Goal: Find specific page/section: Find specific page/section

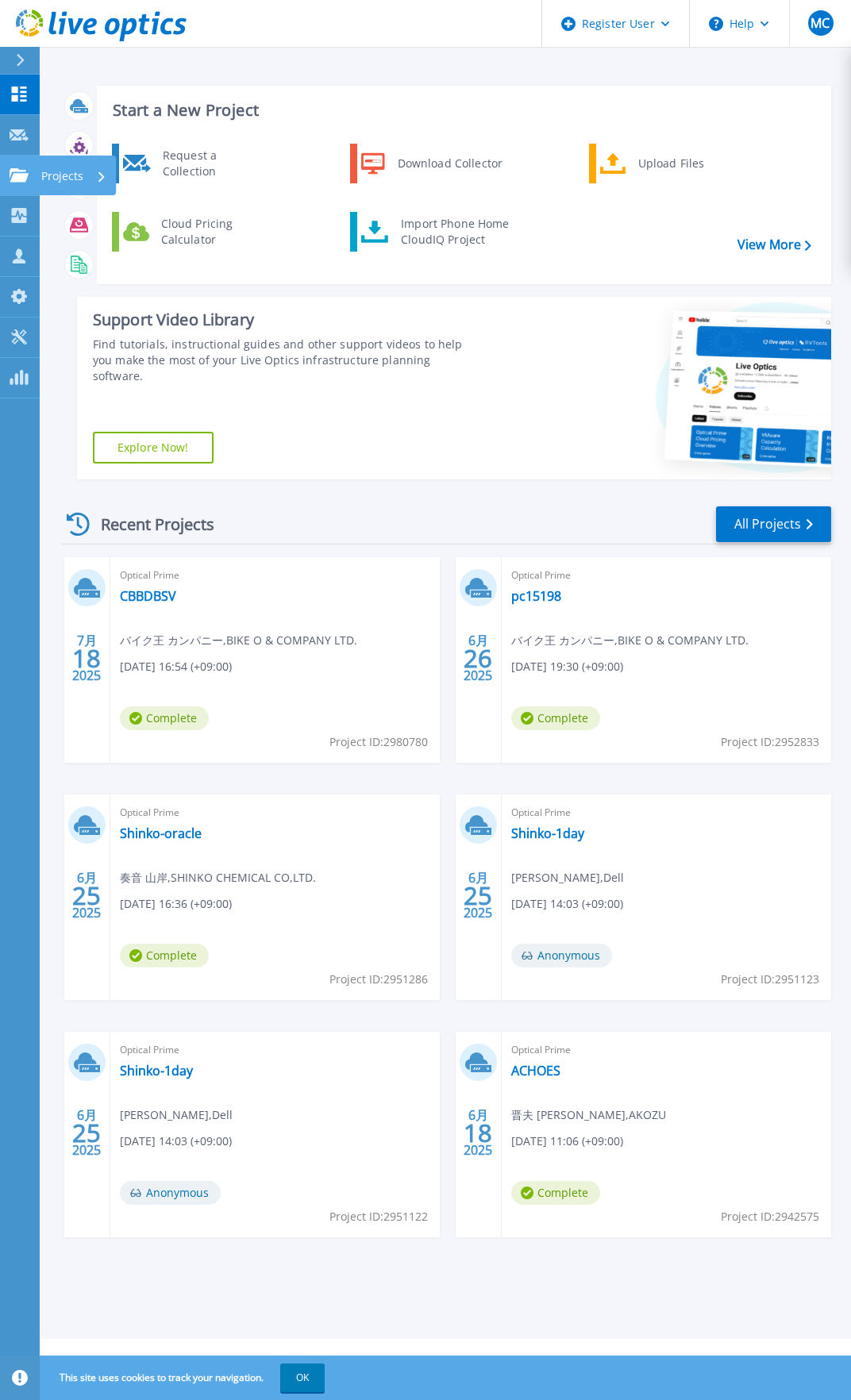
click at [58, 172] on p "Projects" at bounding box center [61, 176] width 42 height 41
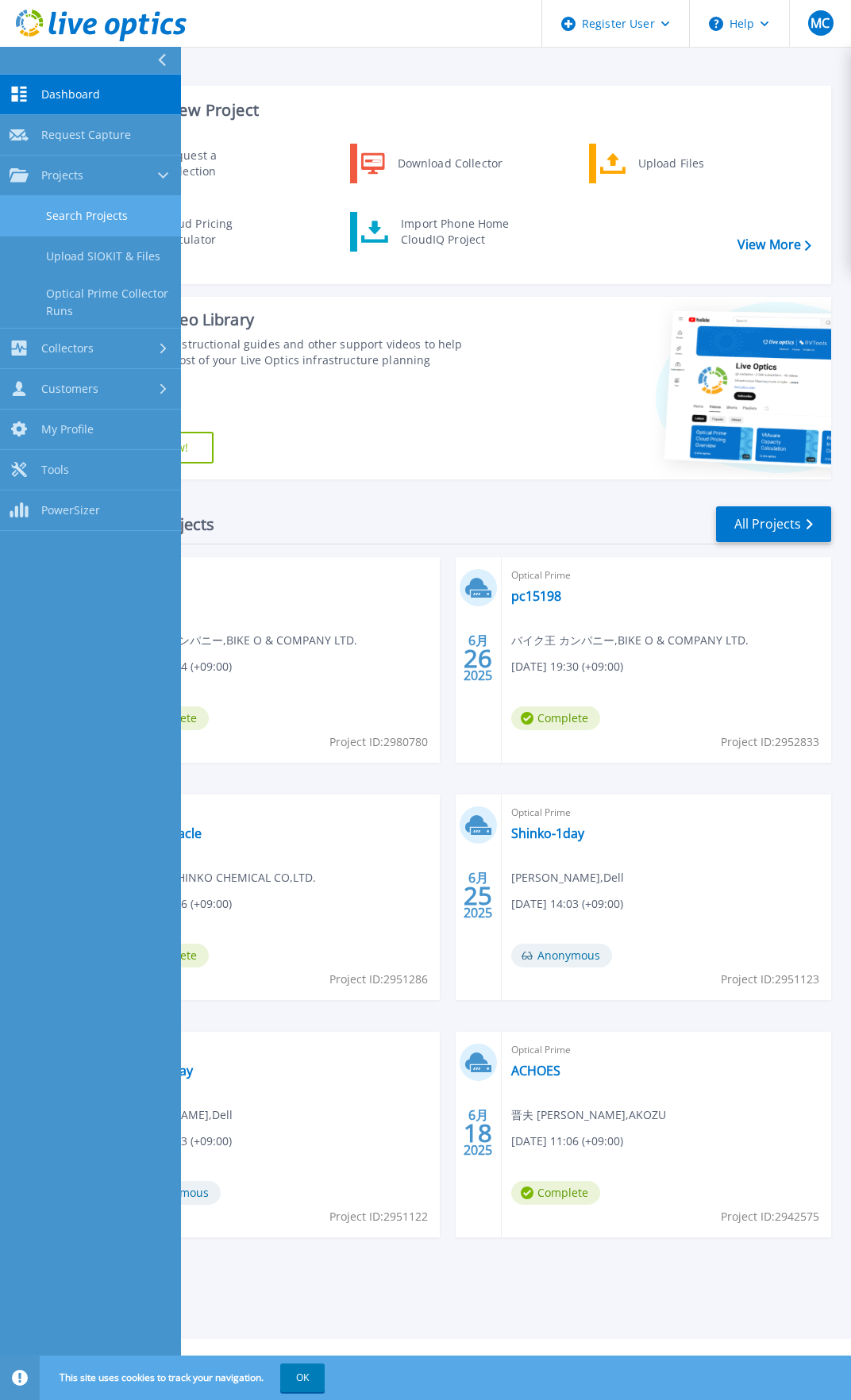
click at [67, 214] on link "Search Projects" at bounding box center [91, 216] width 181 height 41
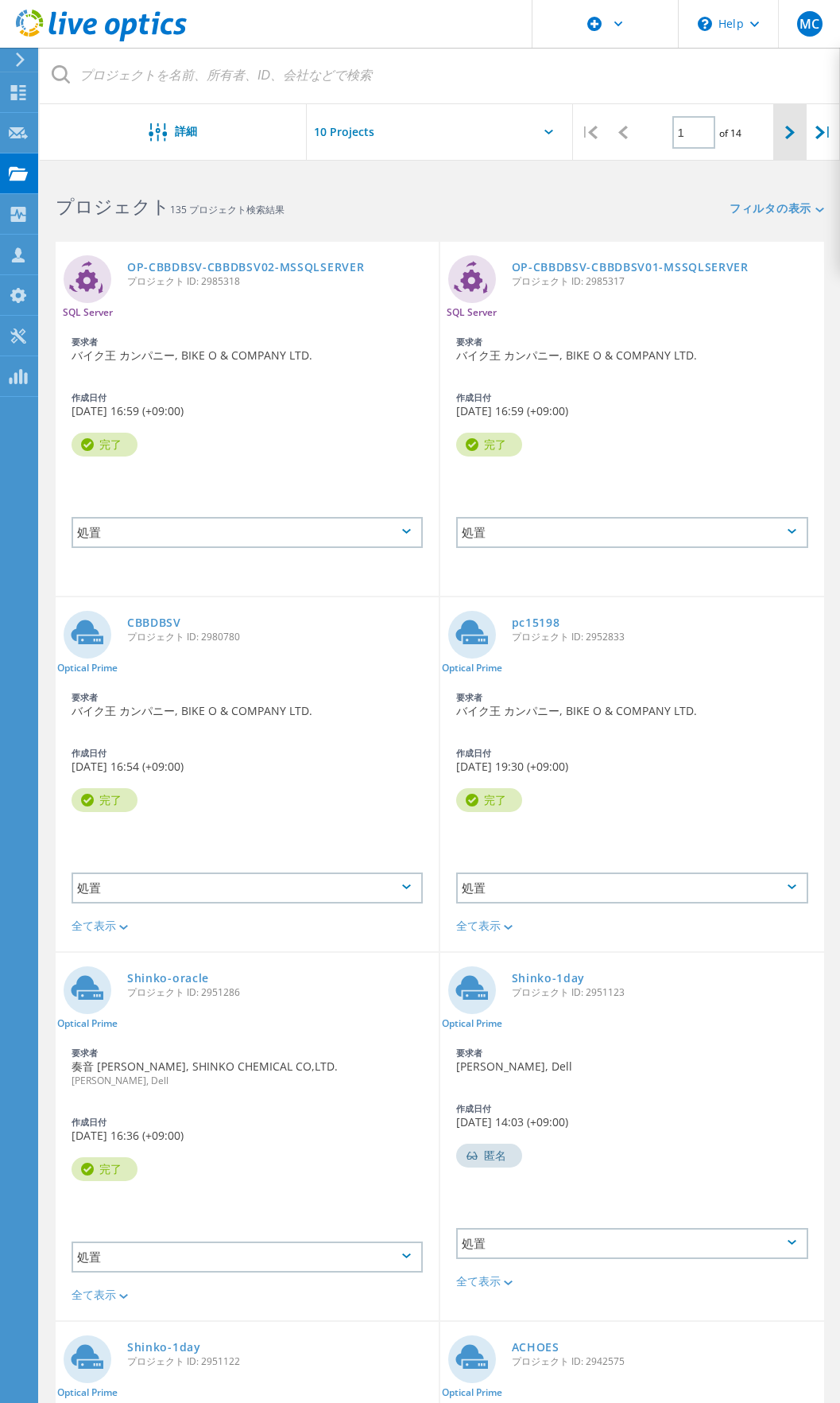
click at [786, 143] on div at bounding box center [790, 133] width 33 height 57
type input "2"
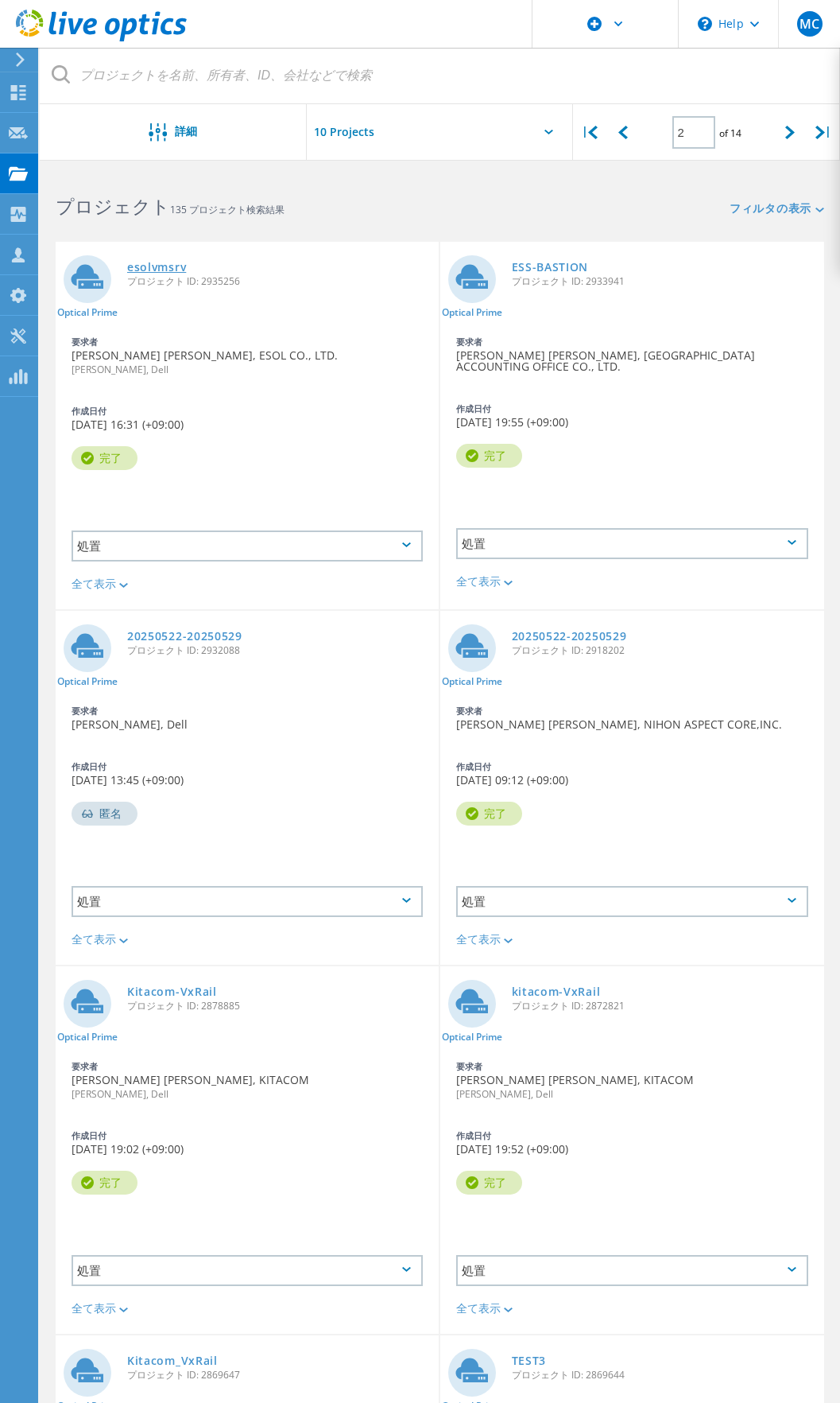
click at [147, 269] on link "esolvmsrv" at bounding box center [156, 267] width 59 height 11
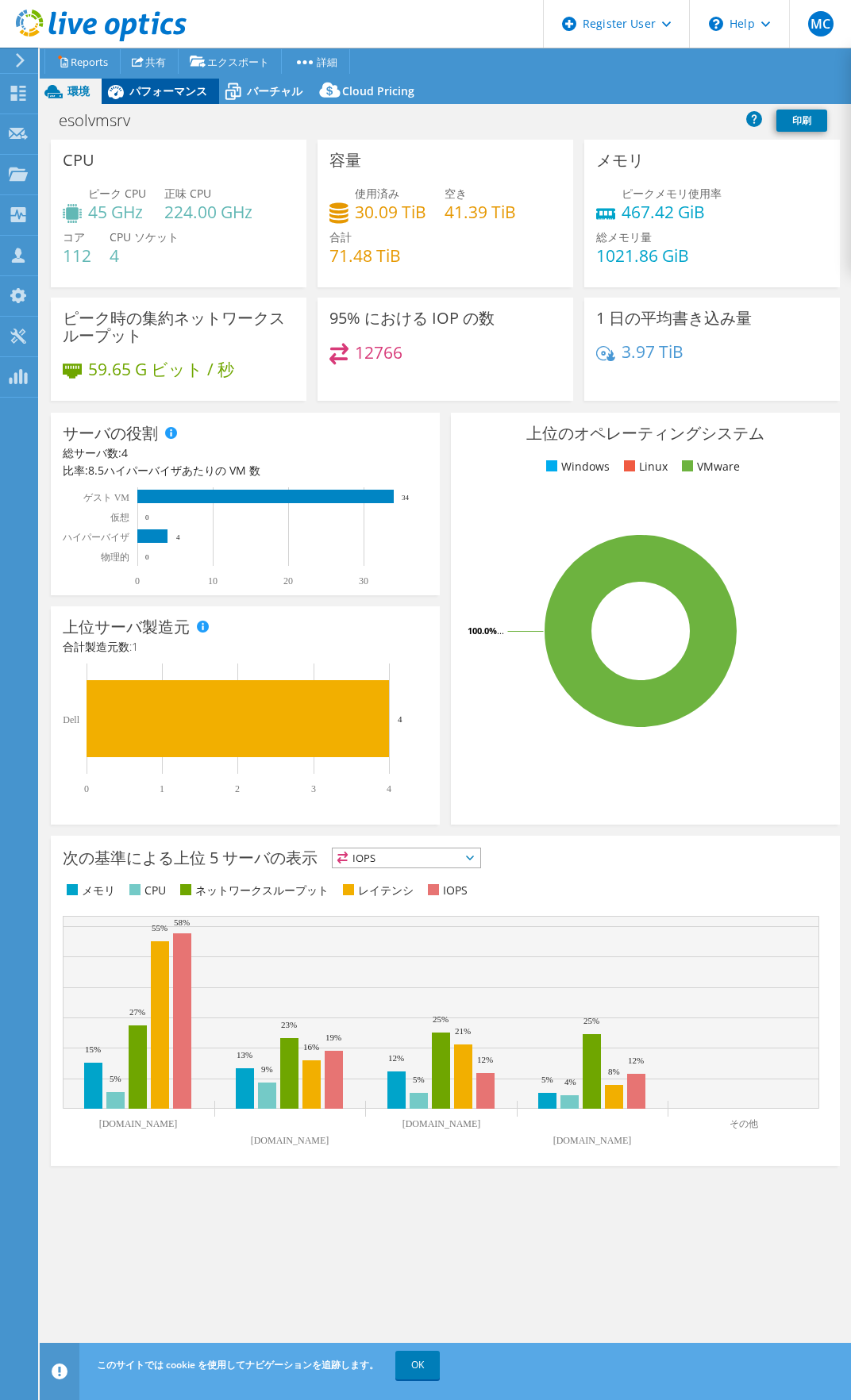
click at [159, 96] on span "パフォーマンス" at bounding box center [169, 90] width 78 height 15
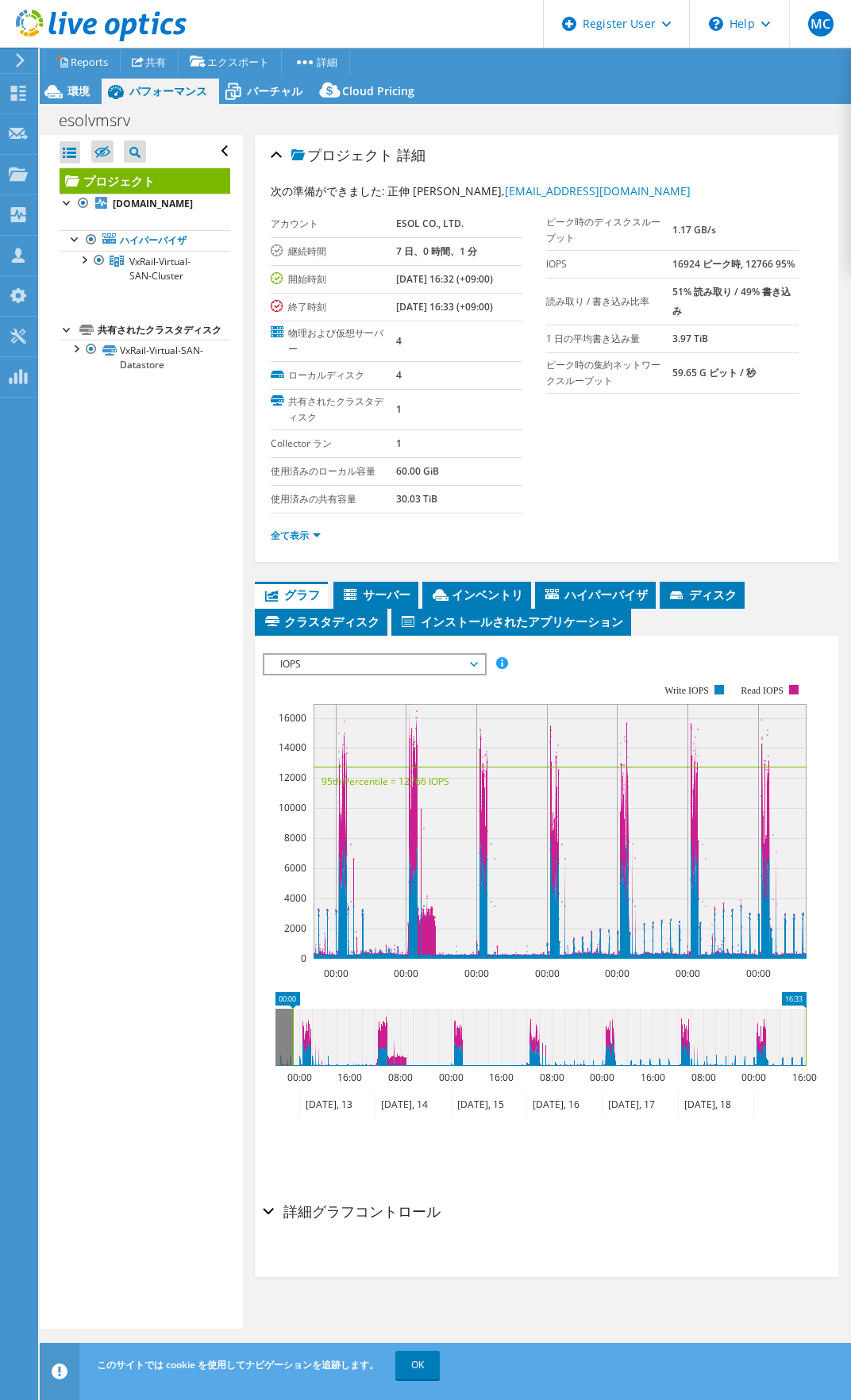
drag, startPoint x: 277, startPoint y: 1038, endPoint x: 294, endPoint y: 1035, distance: 17.3
click at [294, 1035] on rect at bounding box center [292, 1036] width 7 height 58
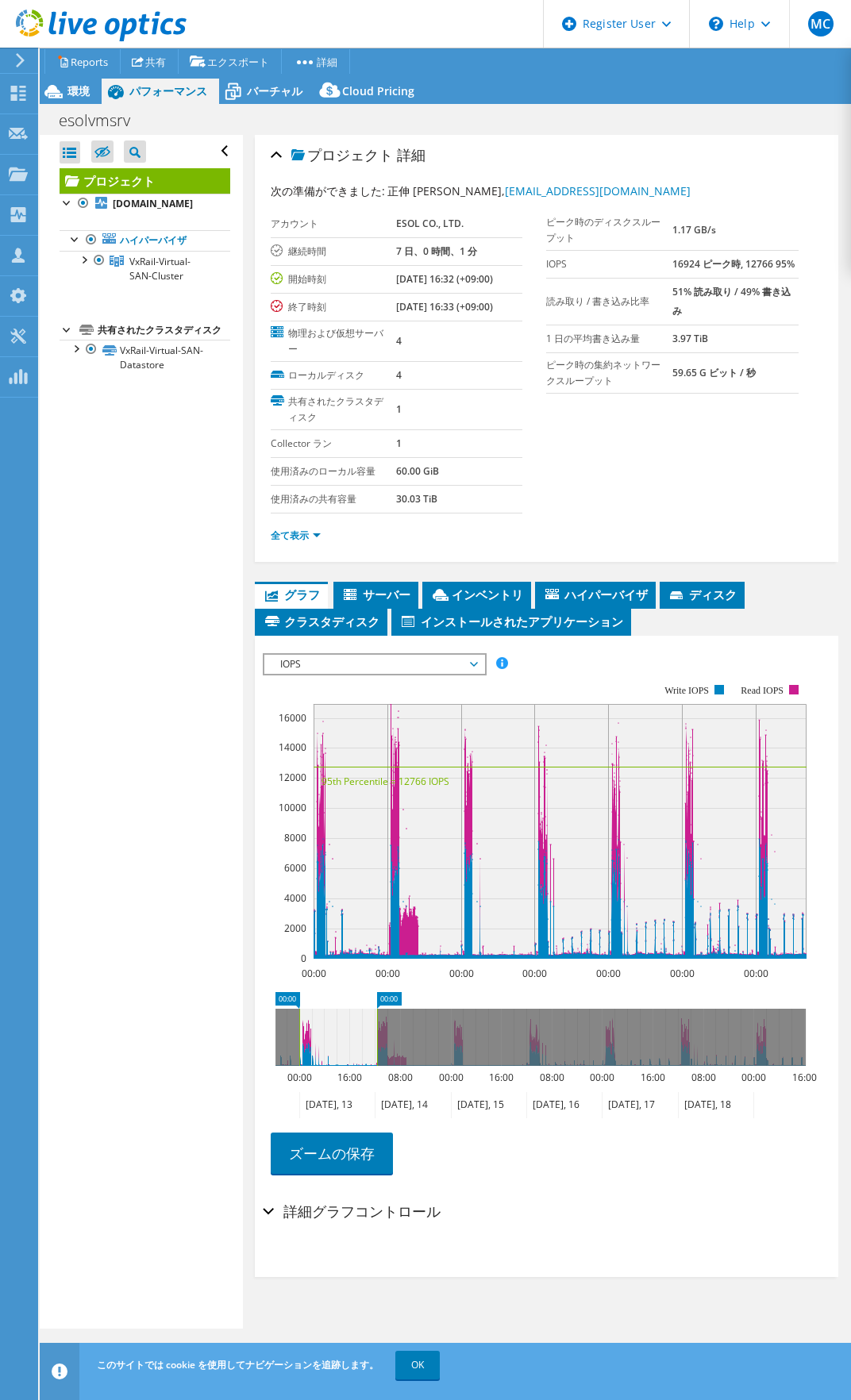
drag, startPoint x: 803, startPoint y: 1029, endPoint x: 374, endPoint y: 1032, distance: 429.0
click at [374, 1032] on rect at bounding box center [376, 1036] width 7 height 58
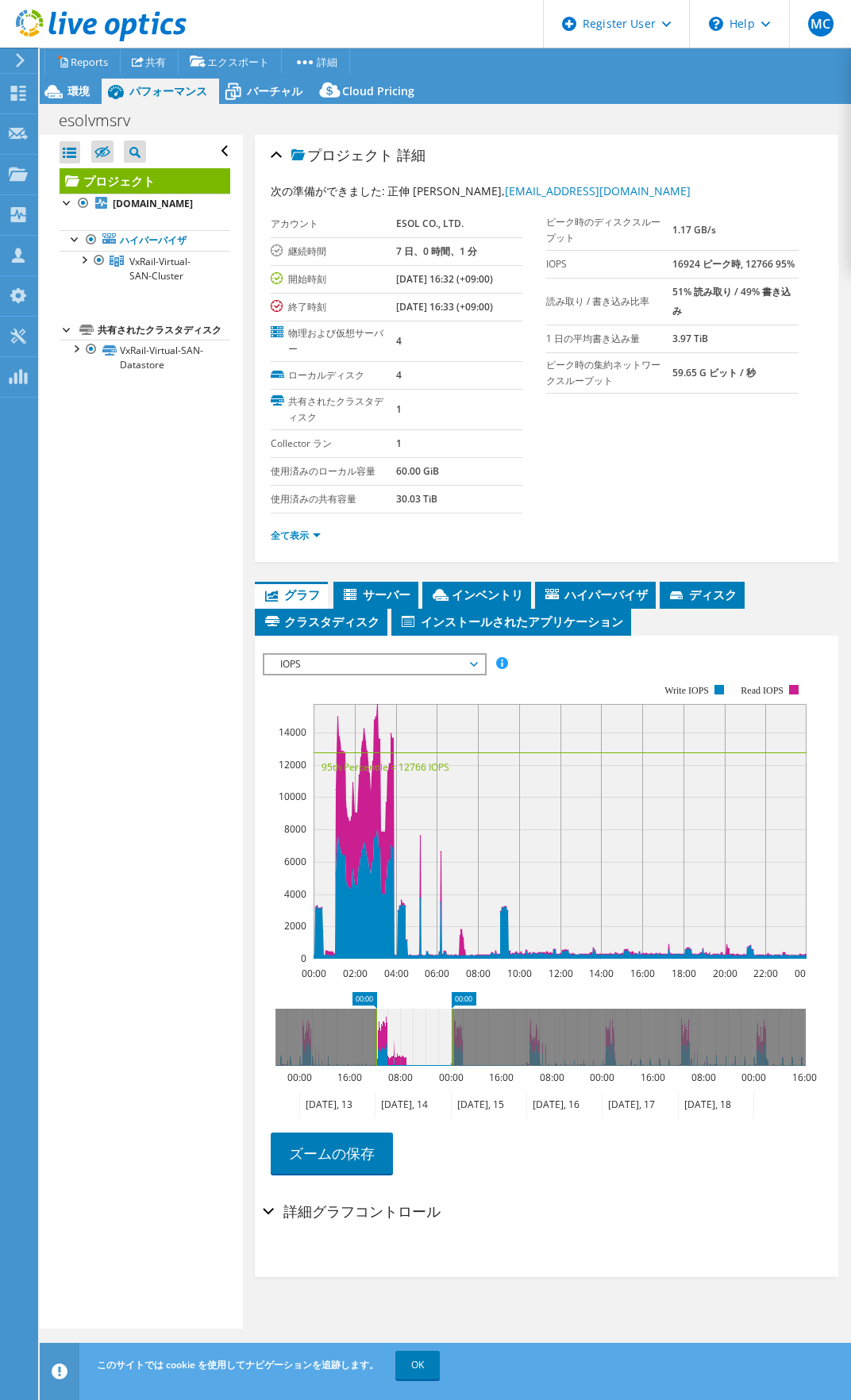
drag, startPoint x: 346, startPoint y: 1047, endPoint x: 423, endPoint y: 1046, distance: 77.0
click at [423, 1046] on icon at bounding box center [413, 1036] width 75 height 58
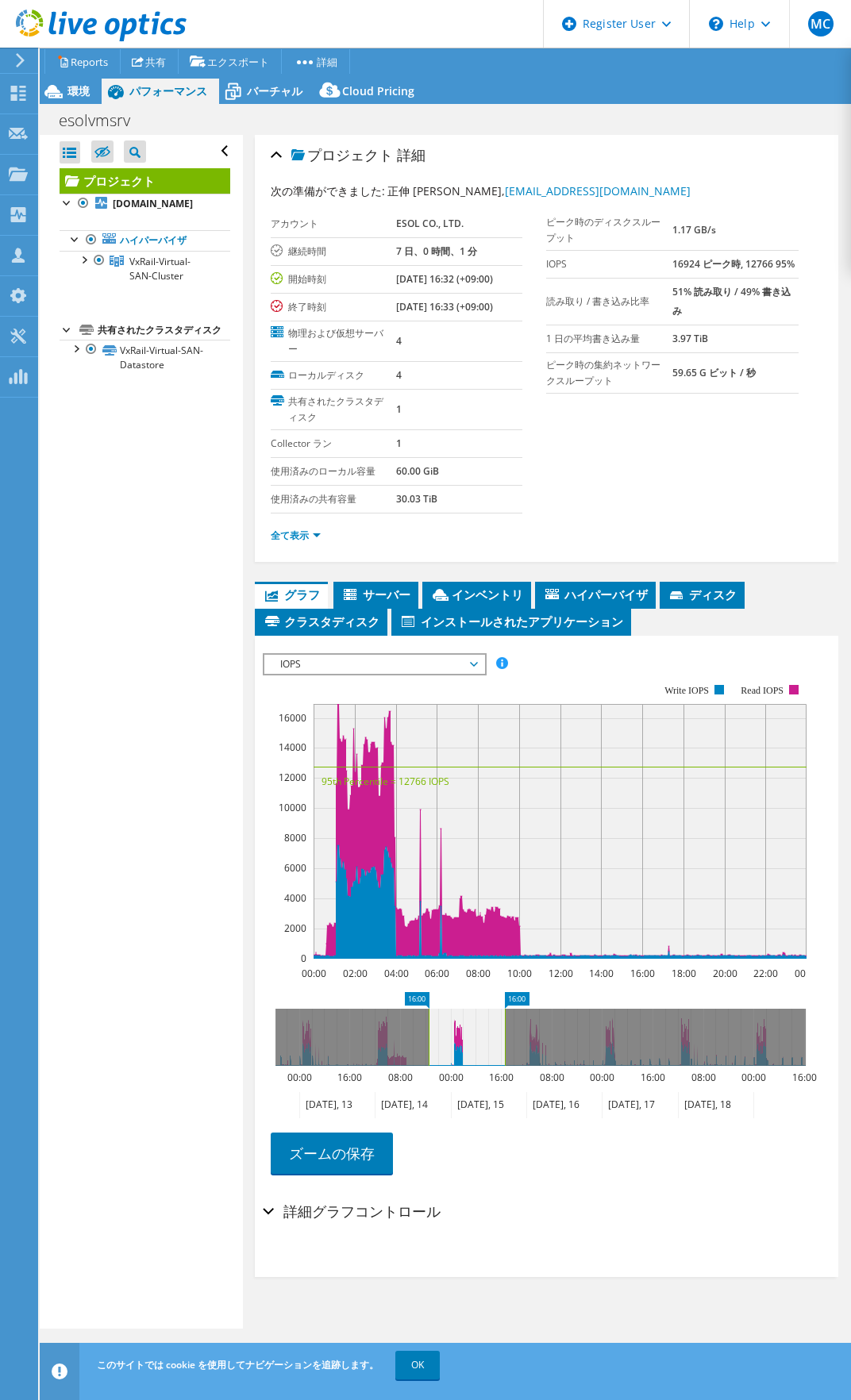
drag, startPoint x: 423, startPoint y: 1038, endPoint x: 486, endPoint y: 1033, distance: 63.2
click at [486, 1033] on icon at bounding box center [467, 1036] width 76 height 58
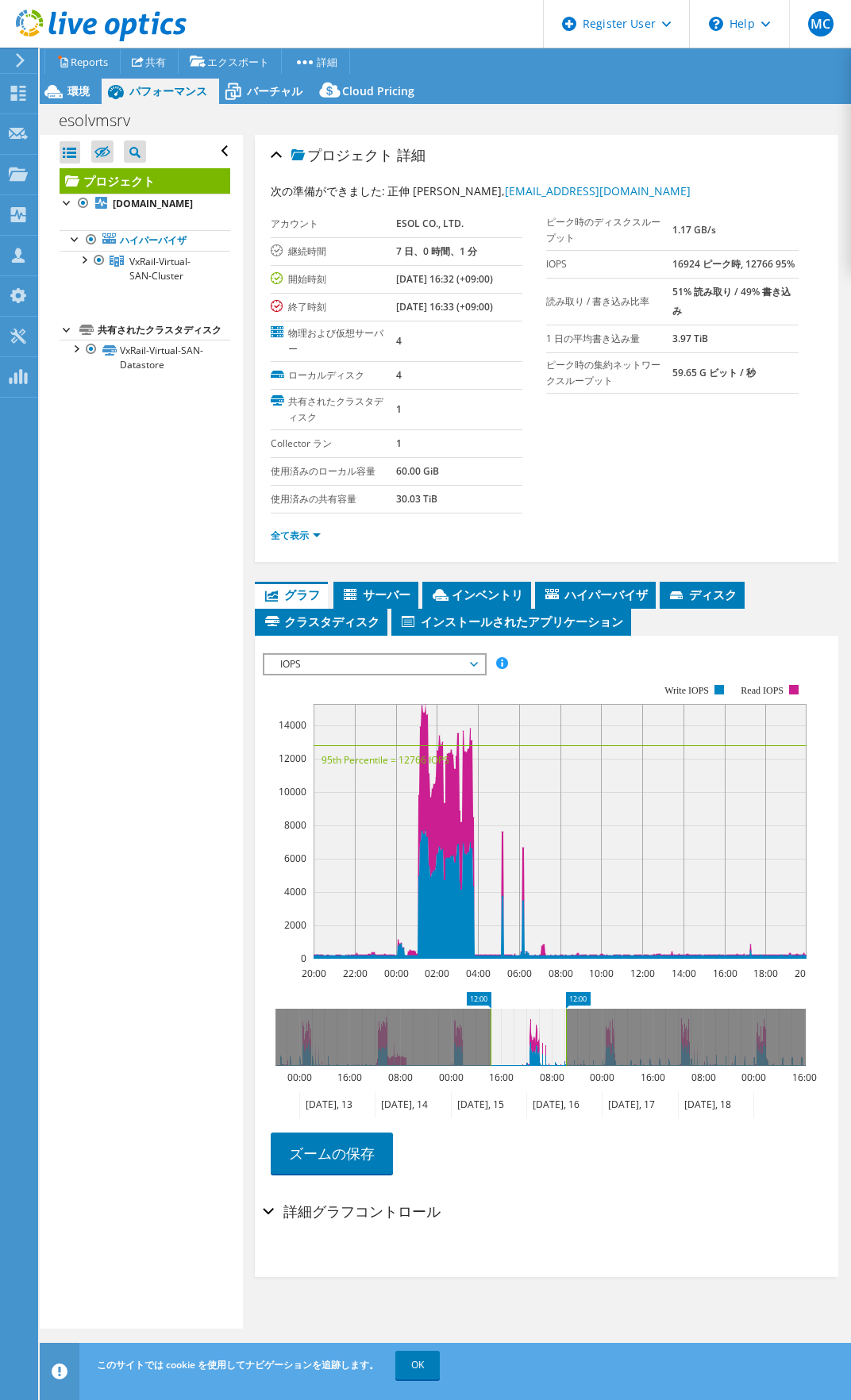
drag, startPoint x: 480, startPoint y: 1033, endPoint x: 544, endPoint y: 1028, distance: 64.2
click at [544, 1028] on icon at bounding box center [527, 1036] width 75 height 58
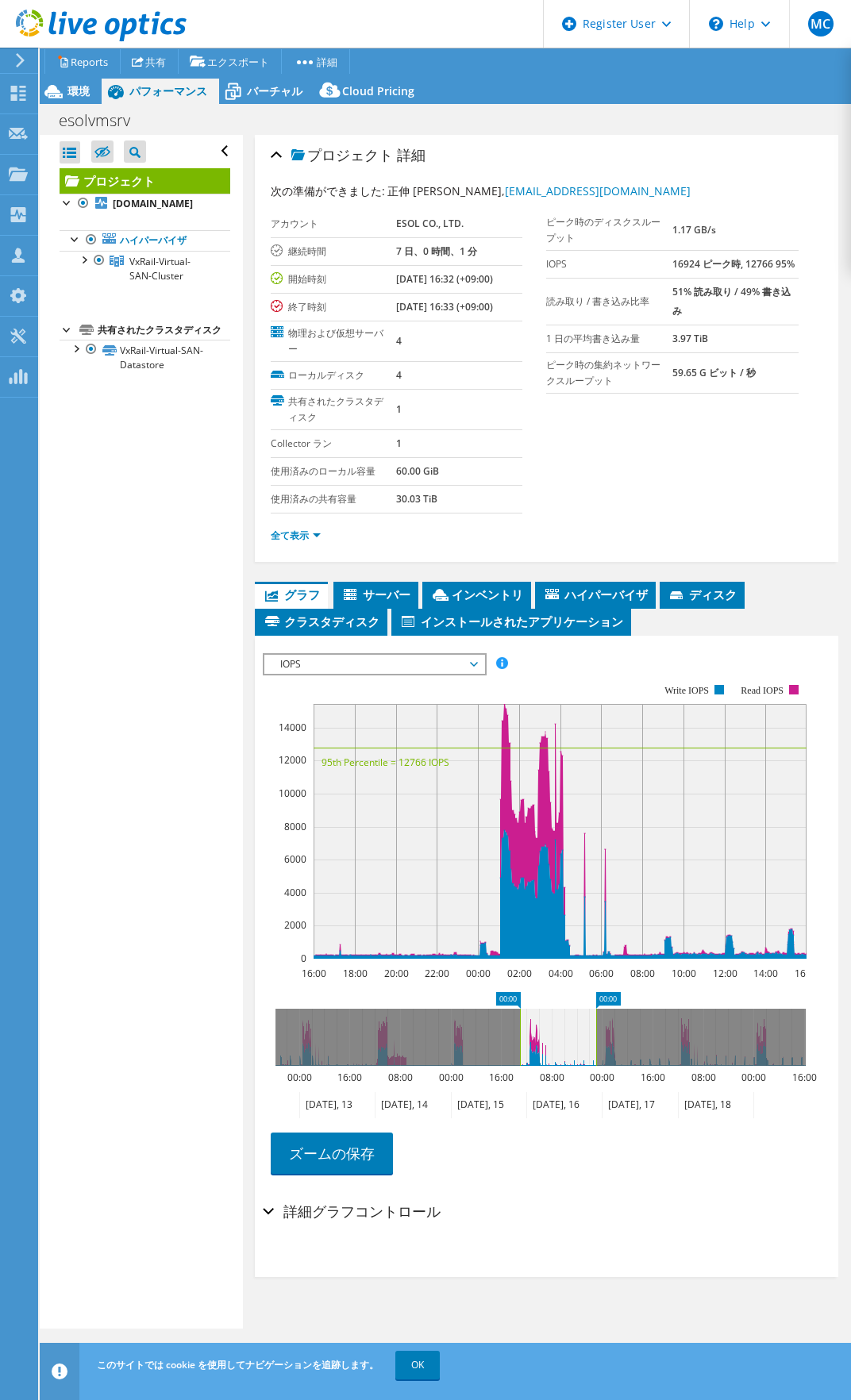
drag, startPoint x: 544, startPoint y: 1028, endPoint x: 582, endPoint y: 1025, distance: 38.1
click at [582, 1025] on icon at bounding box center [558, 1036] width 76 height 58
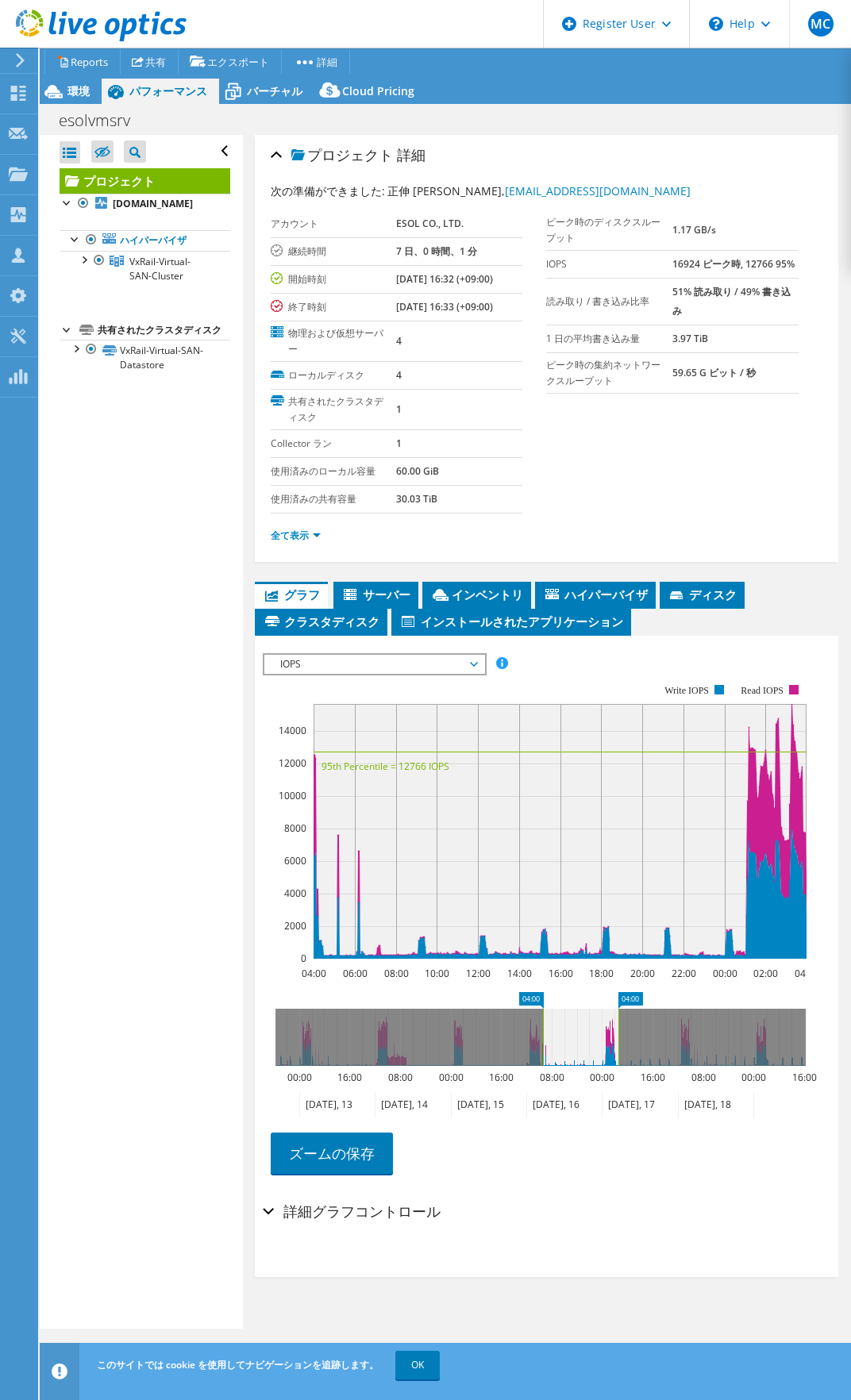
drag, startPoint x: 582, startPoint y: 1025, endPoint x: 600, endPoint y: 1026, distance: 18.0
click at [600, 1026] on icon at bounding box center [580, 1036] width 75 height 58
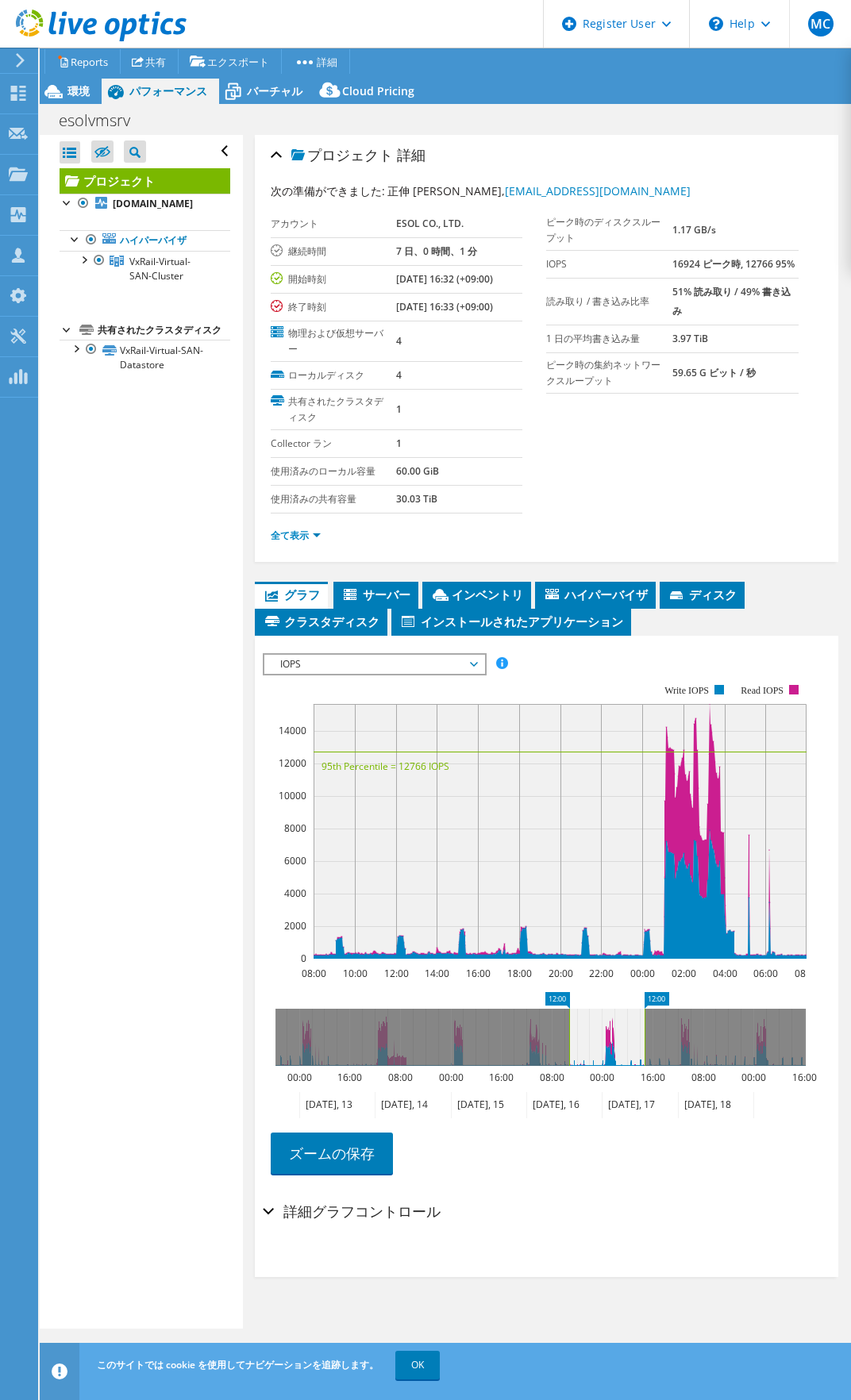
drag, startPoint x: 600, startPoint y: 1026, endPoint x: 616, endPoint y: 1023, distance: 16.3
click at [616, 1023] on icon at bounding box center [606, 1036] width 75 height 58
